Goal: Find specific page/section

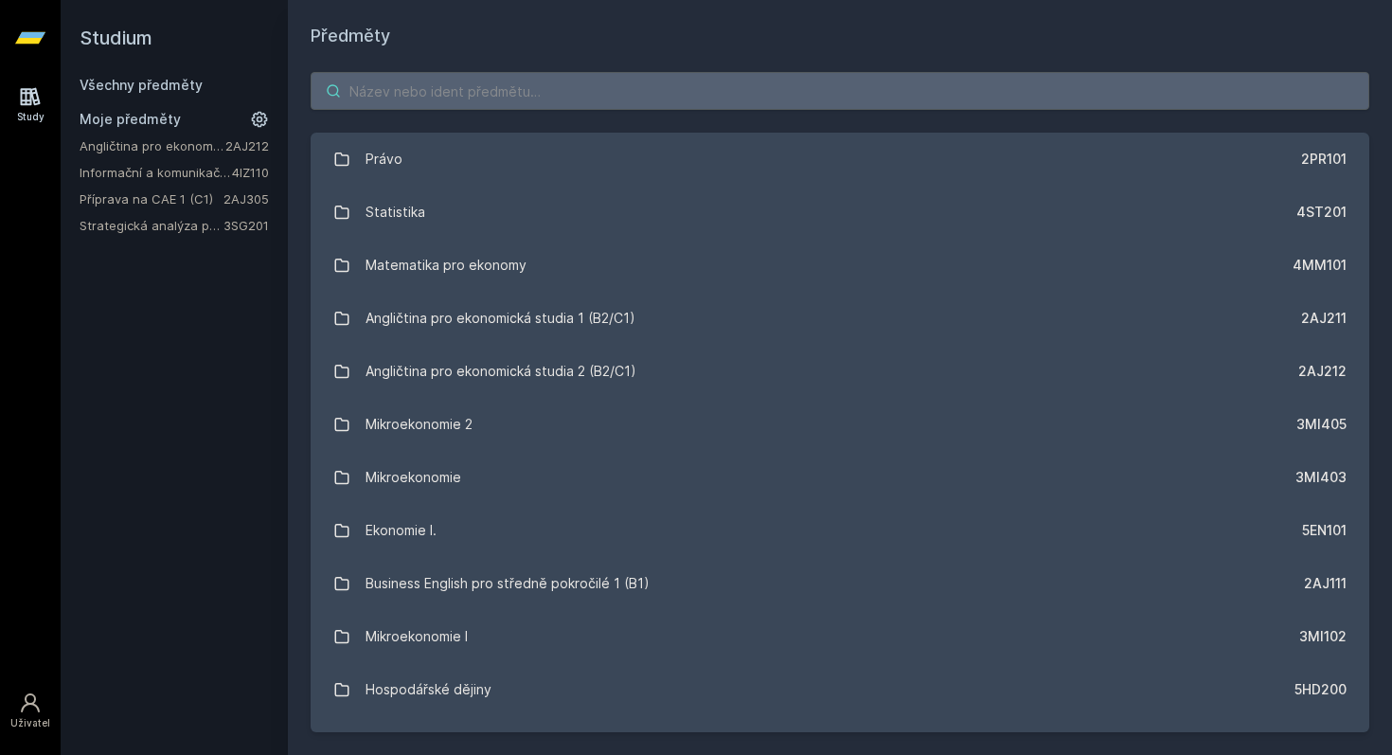
click at [552, 106] on input "search" at bounding box center [840, 91] width 1059 height 38
paste input "2AJ305"
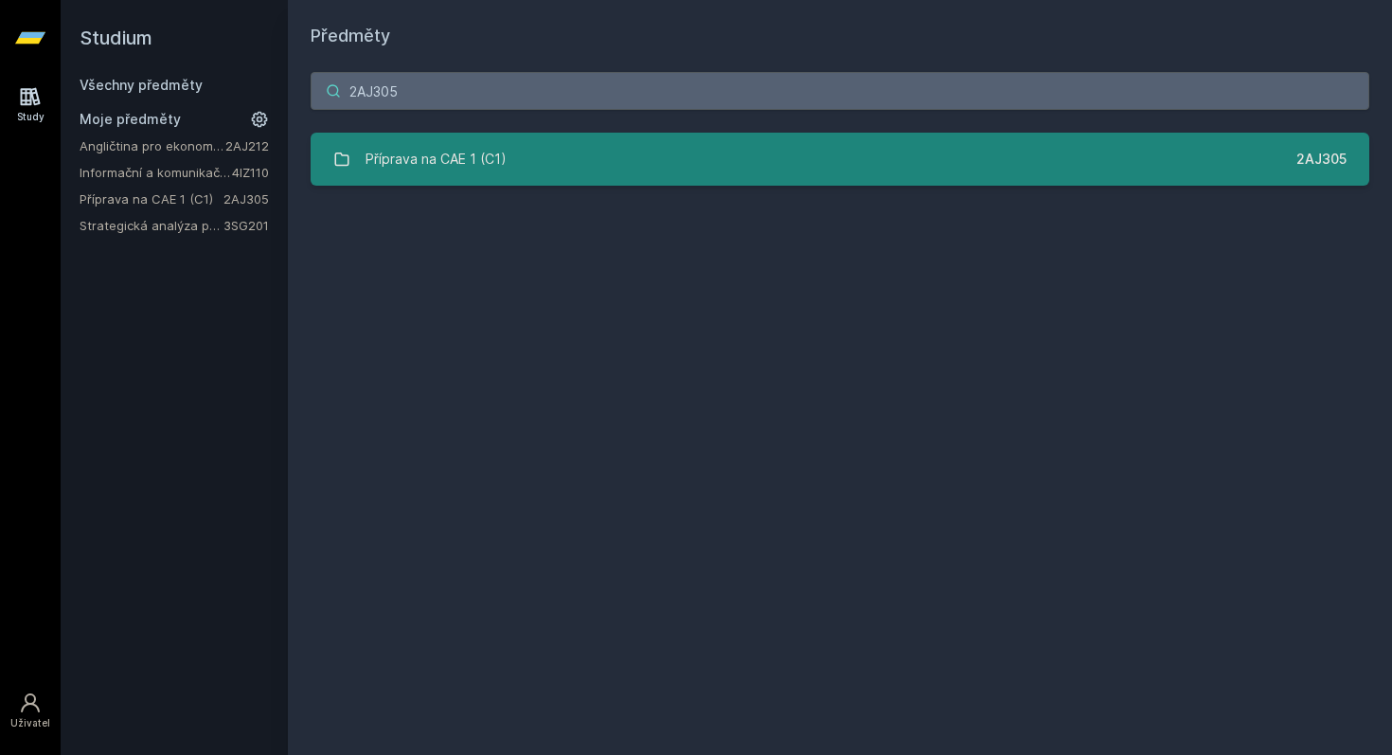
type input "2AJ305"
click at [564, 160] on link "Příprava na CAE 1 (C1) 2AJ305" at bounding box center [840, 159] width 1059 height 53
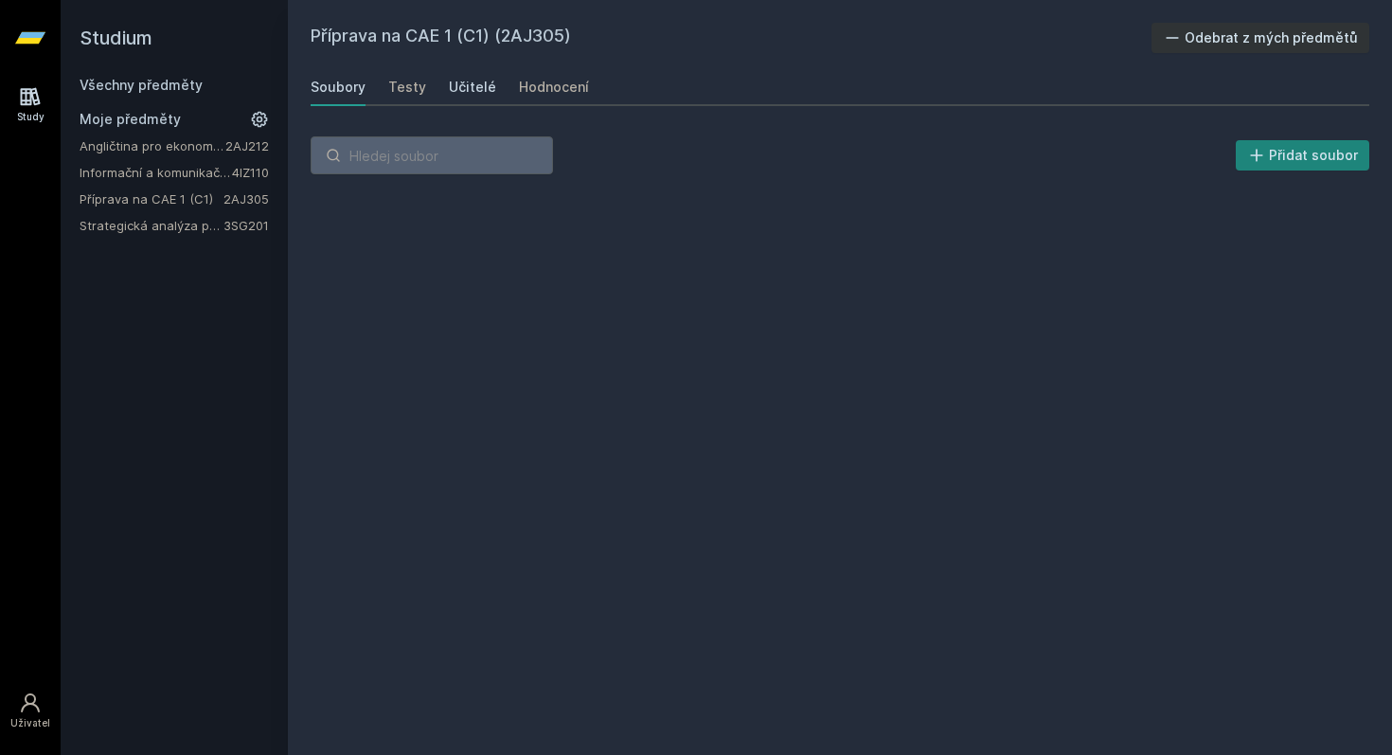
click at [466, 84] on div "Učitelé" at bounding box center [472, 87] width 47 height 19
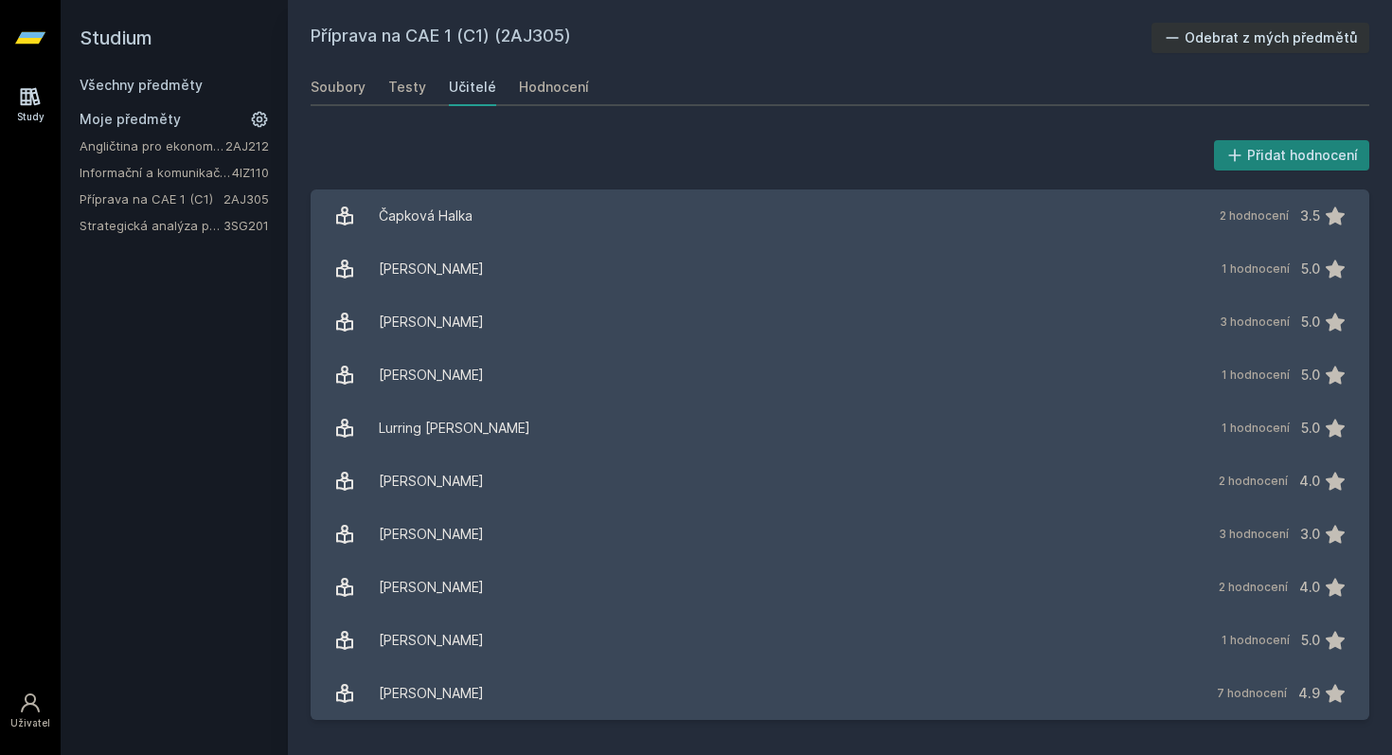
click at [106, 87] on link "Všechny předměty" at bounding box center [141, 85] width 123 height 16
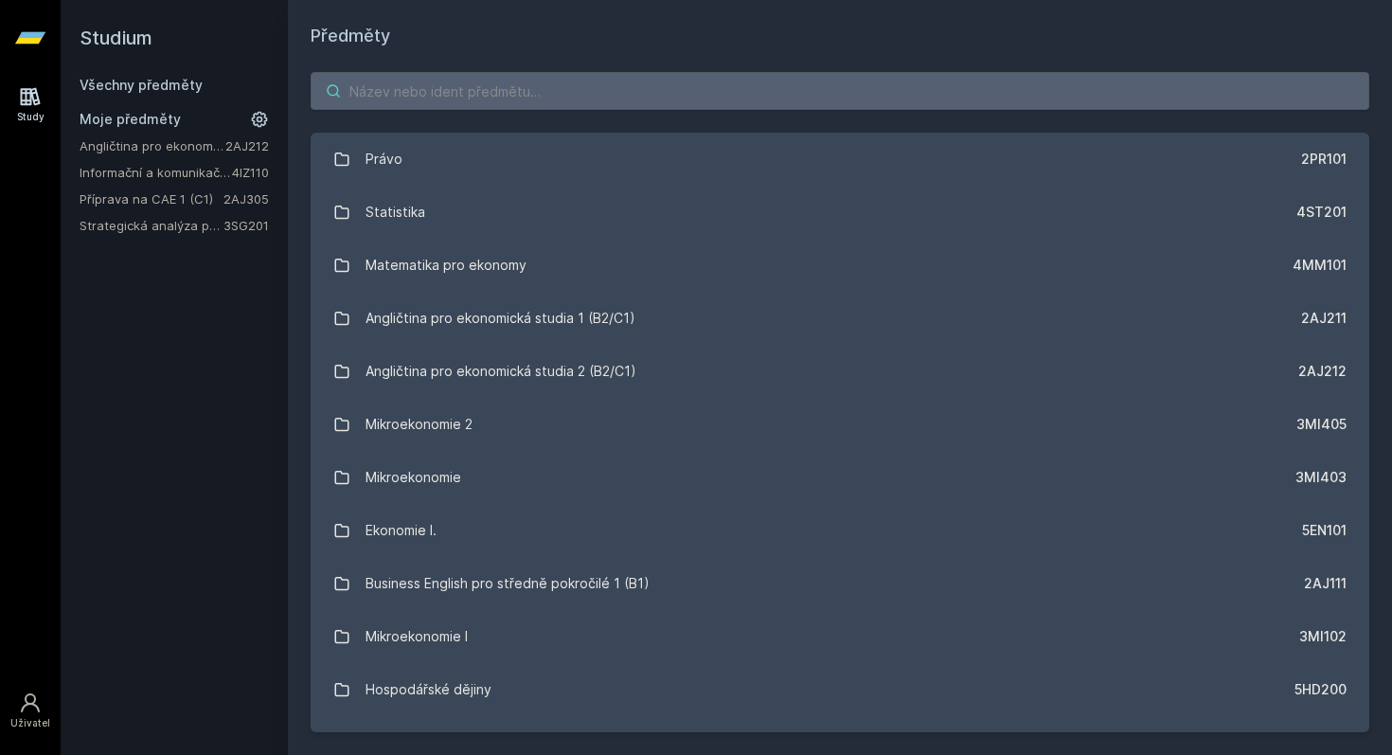
click at [492, 96] on input "search" at bounding box center [840, 91] width 1059 height 38
paste input "4EK212"
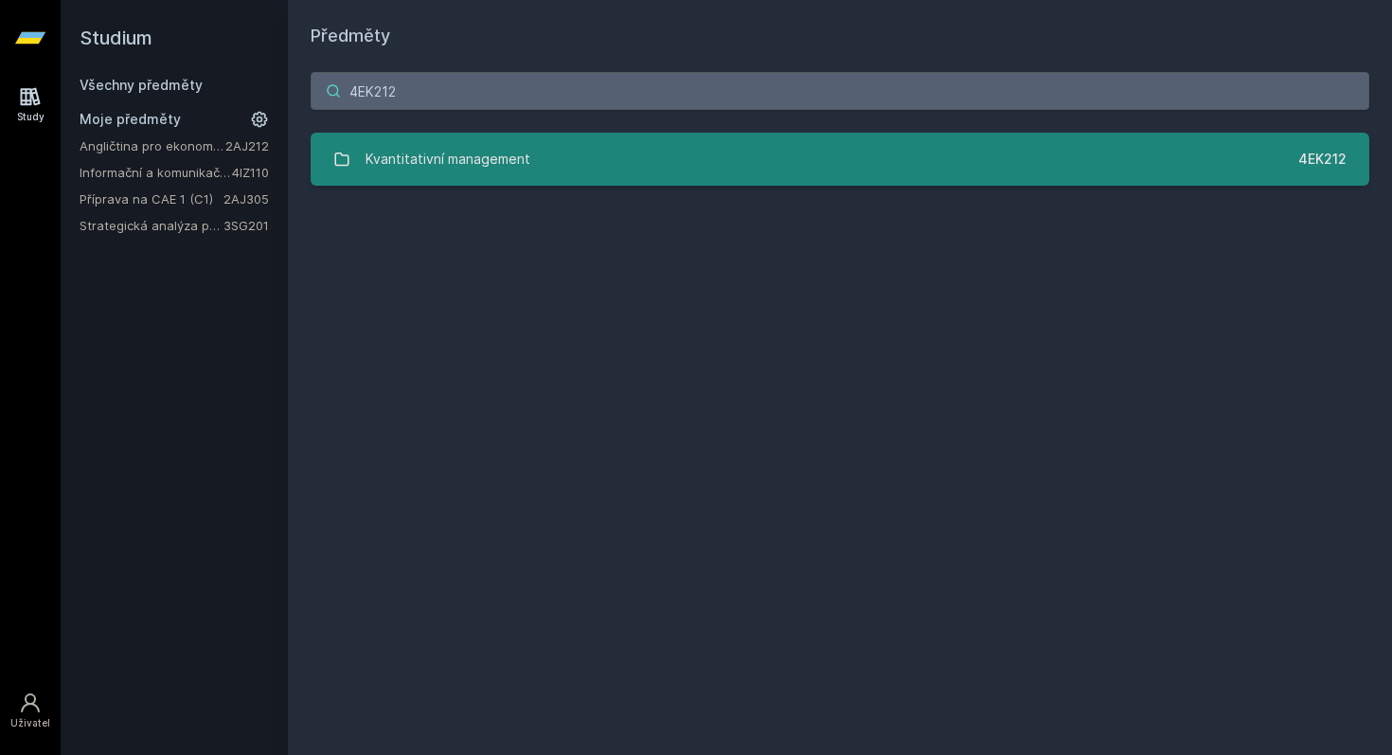
type input "4EK212"
click at [427, 171] on div "Kvantitativní management" at bounding box center [448, 159] width 165 height 38
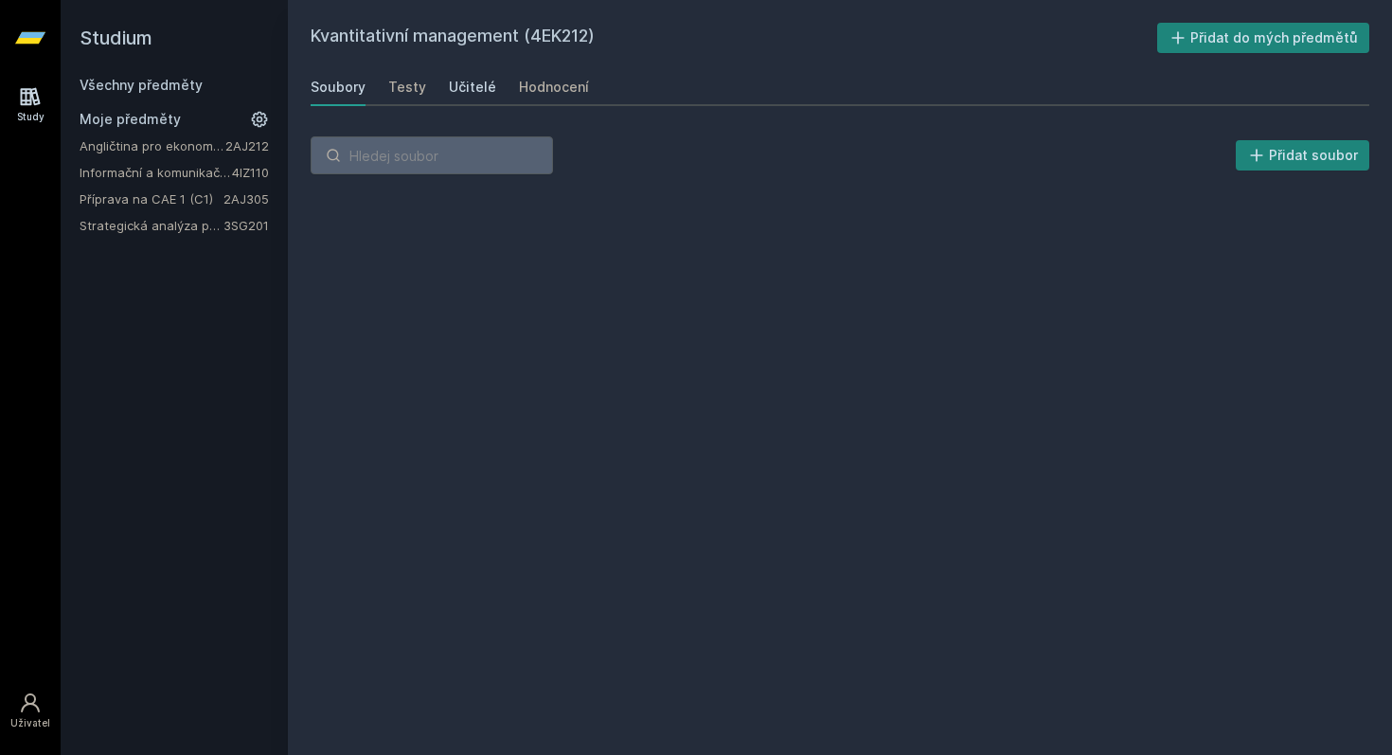
click at [474, 74] on link "Učitelé" at bounding box center [472, 87] width 47 height 38
